Goal: Task Accomplishment & Management: Use online tool/utility

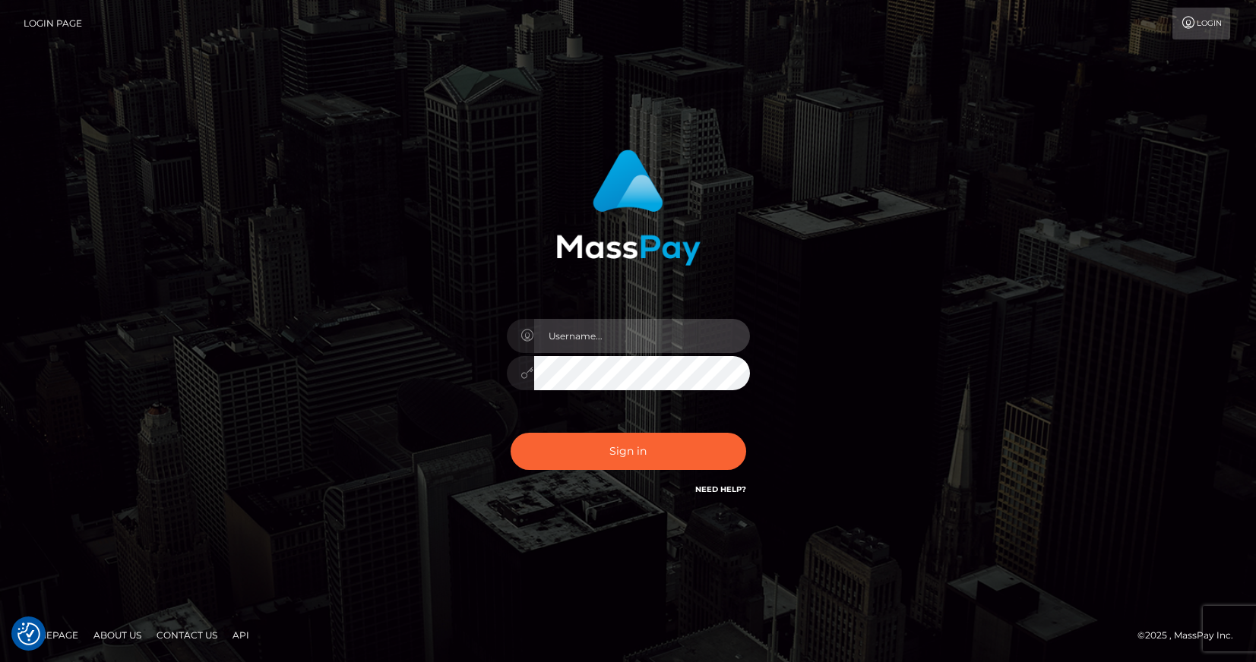
click at [603, 341] on input "text" at bounding box center [642, 336] width 216 height 34
type input "mgraber"
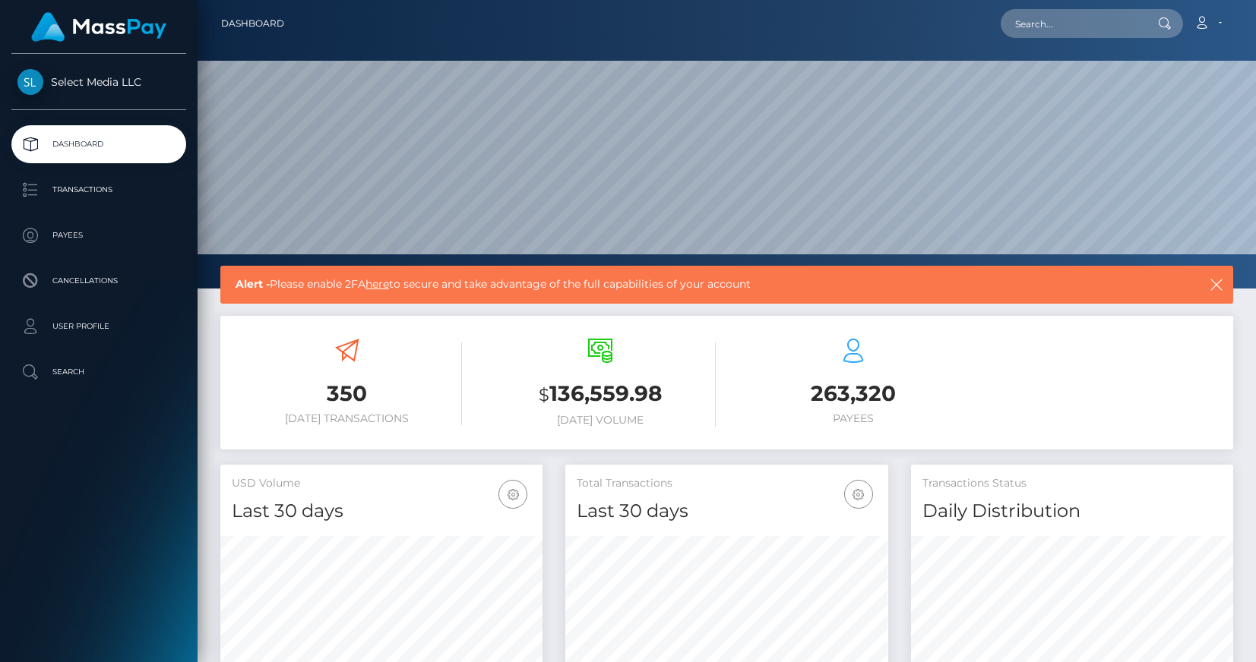
scroll to position [270, 323]
click at [94, 184] on p "Transactions" at bounding box center [98, 190] width 163 height 23
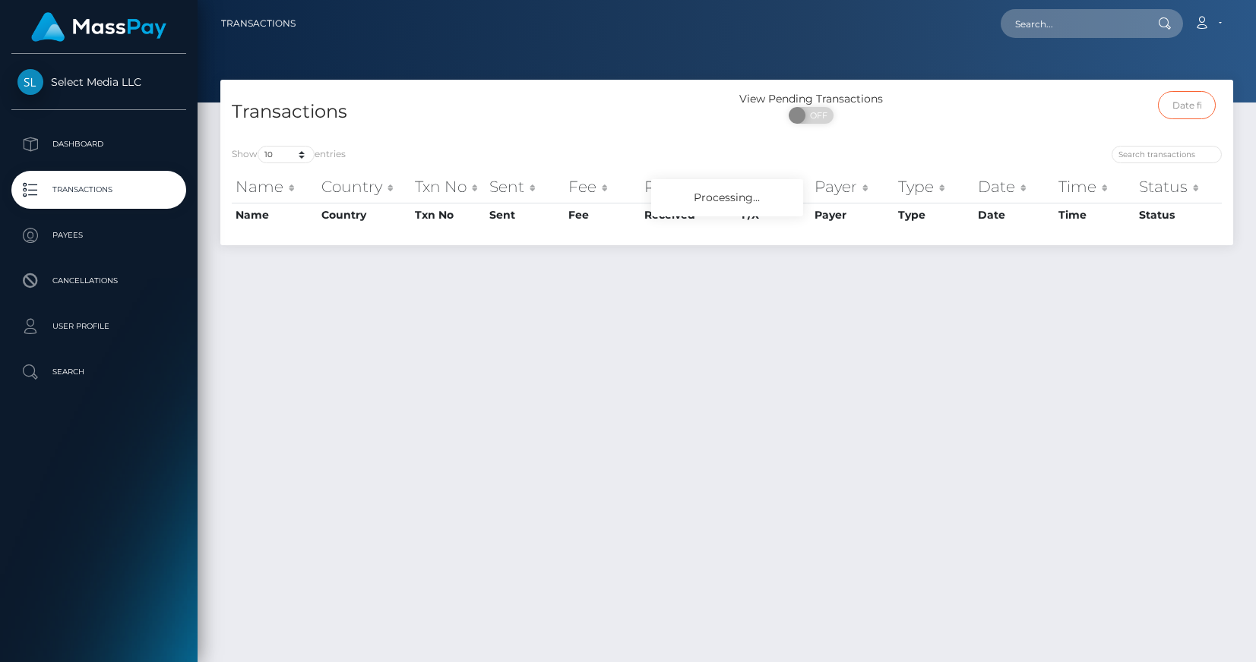
click at [1190, 103] on input "text" at bounding box center [1187, 105] width 58 height 28
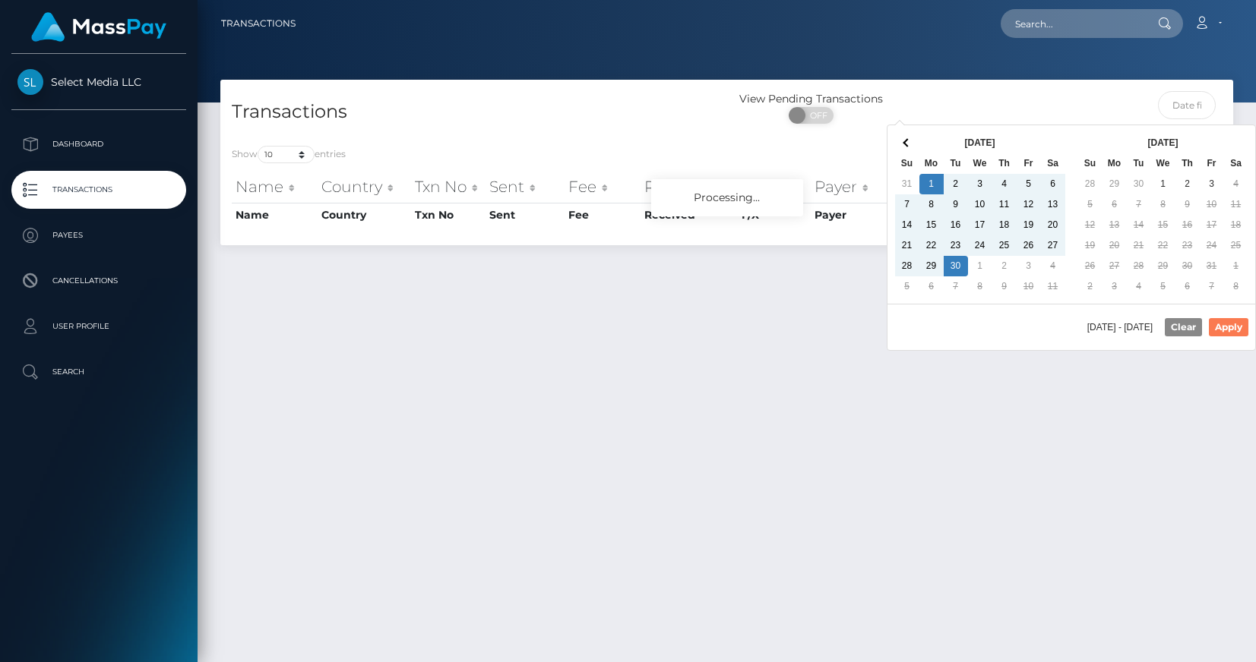
click at [1227, 328] on button "Apply" at bounding box center [1229, 327] width 40 height 18
type input "[DATE] - [DATE]"
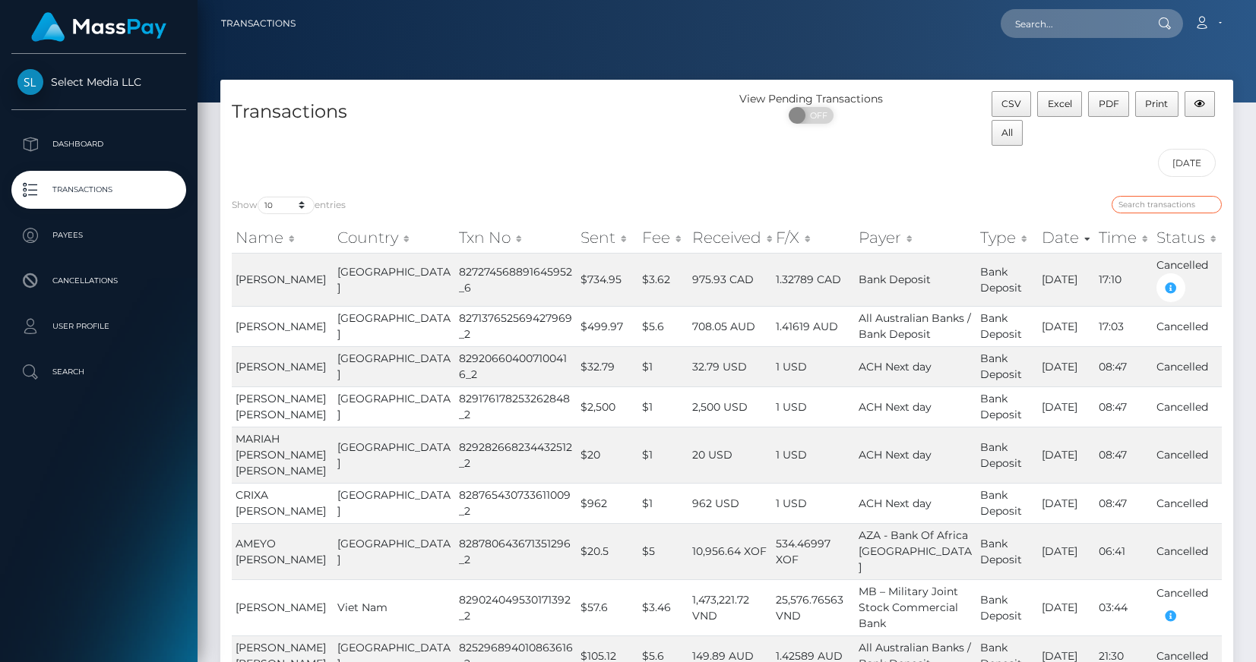
click at [1149, 207] on input "search" at bounding box center [1166, 204] width 110 height 17
type input "COMPLETED"
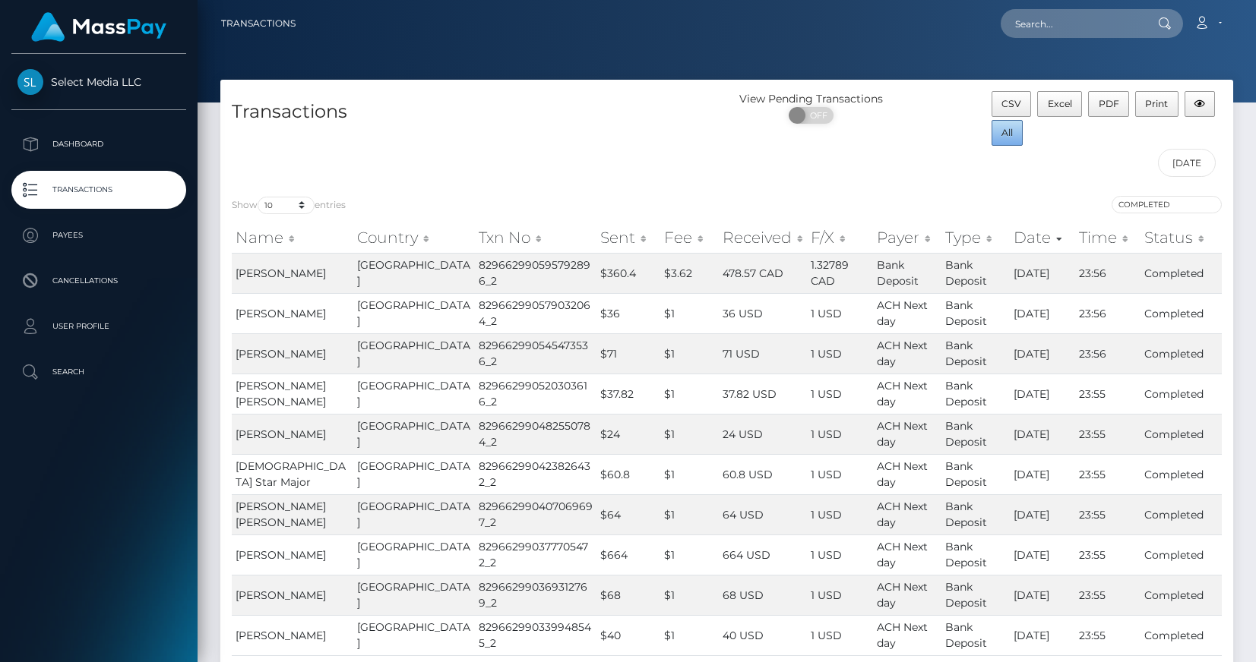
click at [1010, 130] on span "All" at bounding box center [1006, 132] width 11 height 11
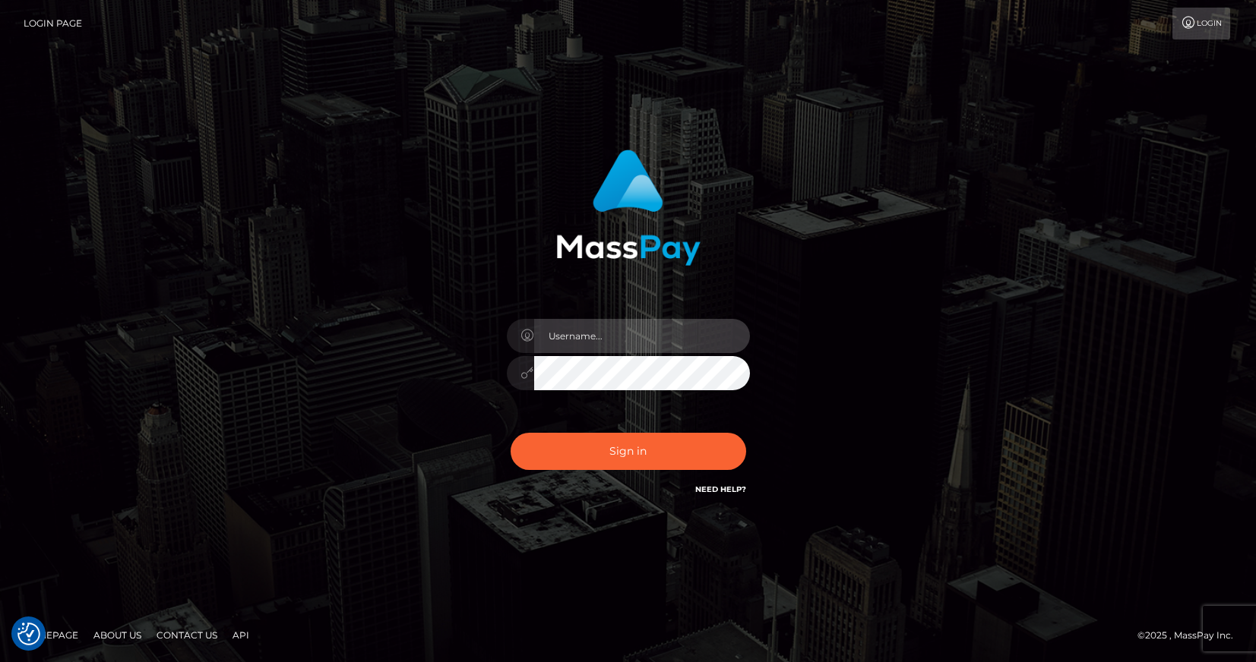
click at [593, 340] on input "text" at bounding box center [642, 336] width 216 height 34
type input "mgraber"
click at [621, 333] on input "text" at bounding box center [642, 336] width 216 height 34
type input "mgraber"
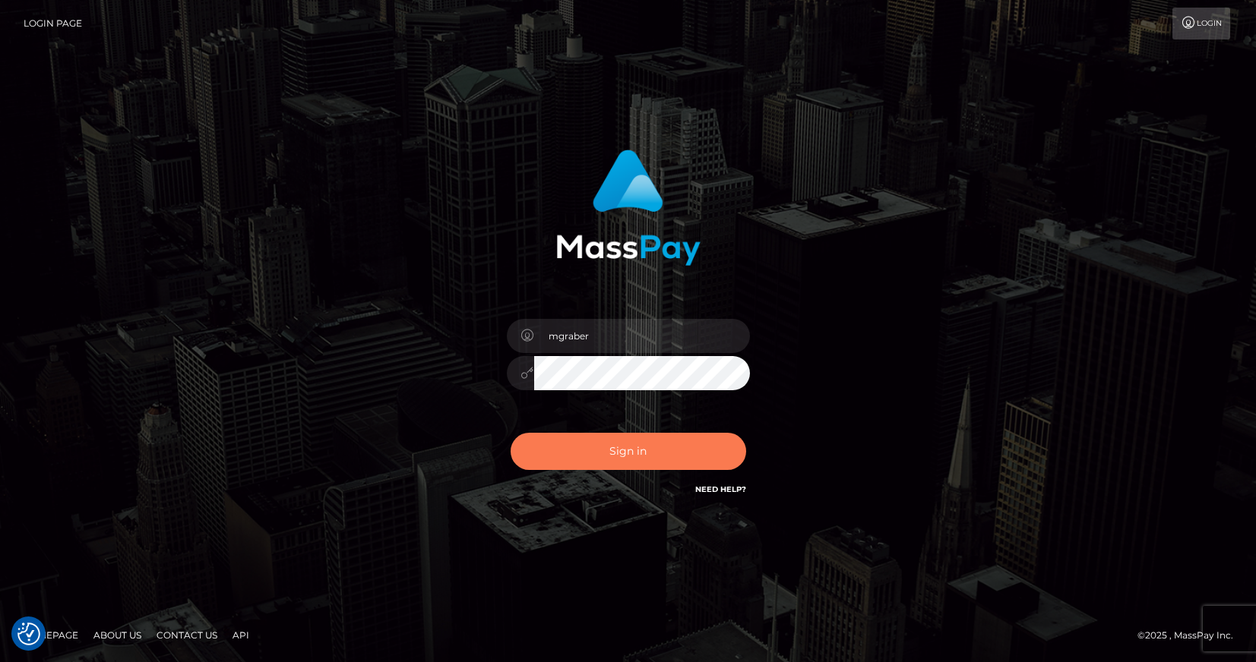
click at [622, 451] on button "Sign in" at bounding box center [629, 451] width 236 height 37
